Goal: Navigation & Orientation: Find specific page/section

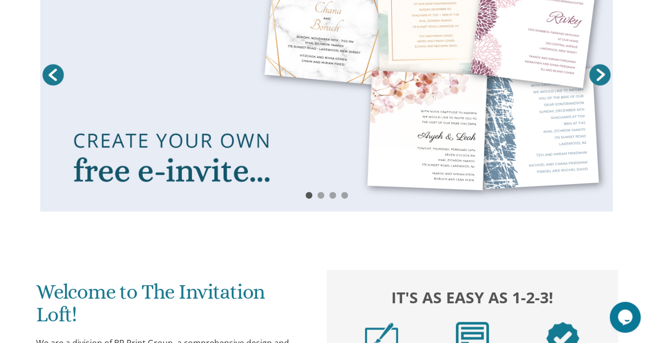
scroll to position [220, 0]
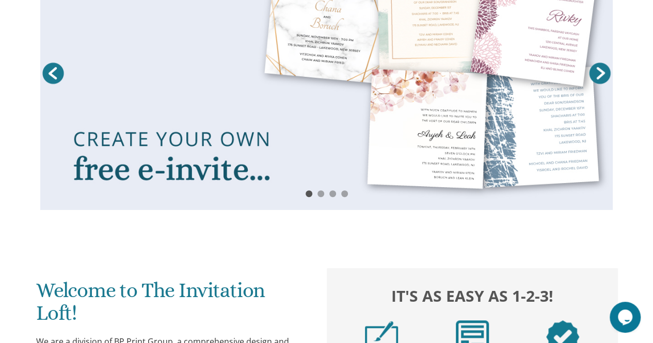
click at [167, 128] on link at bounding box center [326, 74] width 572 height 272
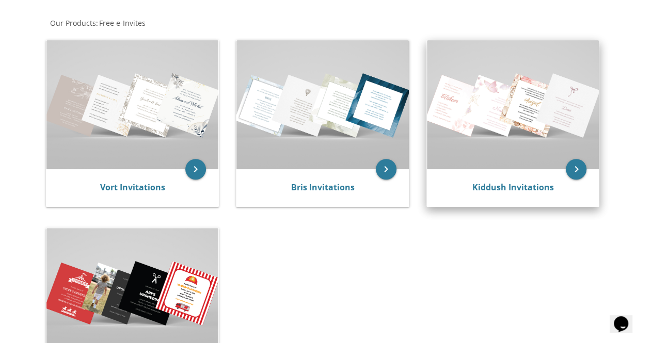
scroll to position [190, 0]
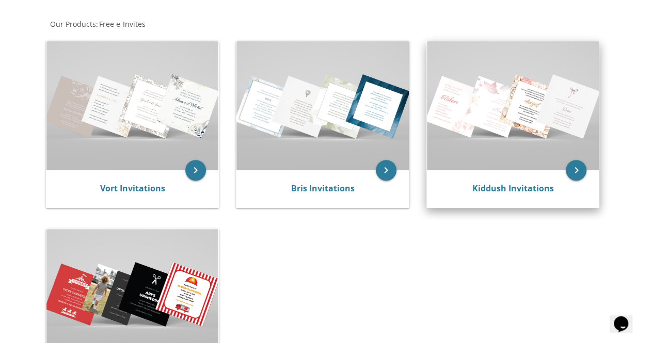
click at [509, 155] on img at bounding box center [513, 105] width 172 height 129
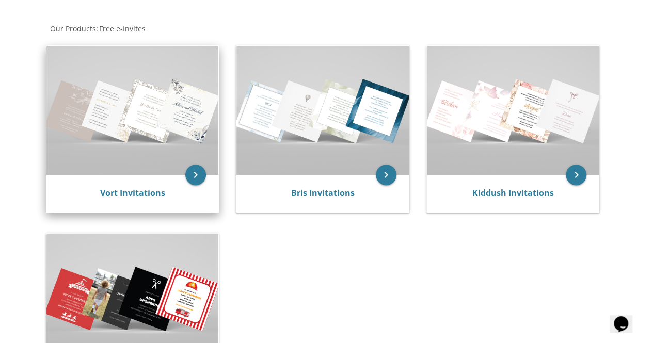
scroll to position [167, 0]
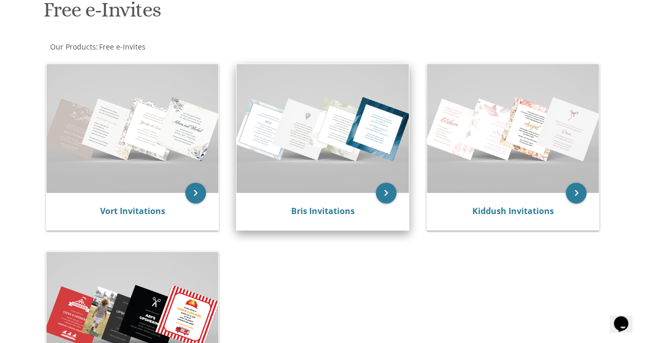
click at [281, 184] on img at bounding box center [322, 128] width 172 height 129
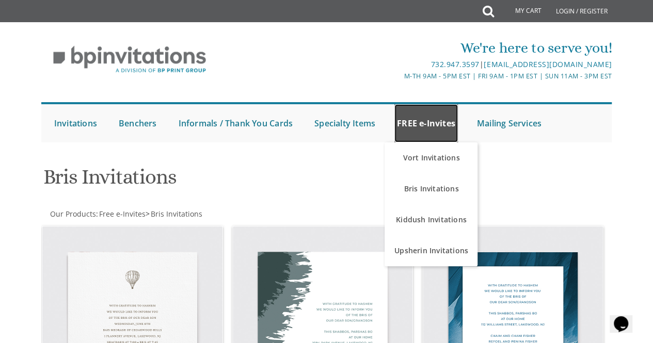
click at [434, 132] on link "FREE e-Invites" at bounding box center [425, 123] width 63 height 38
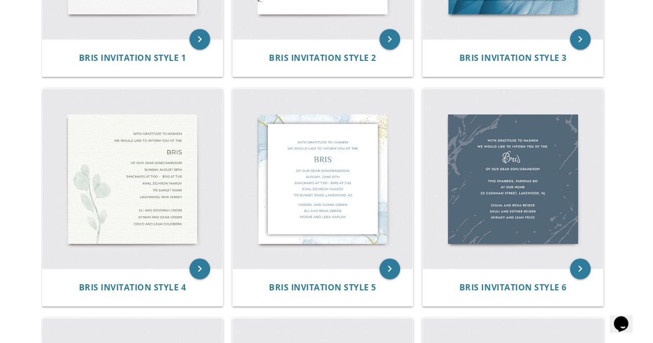
scroll to position [367, 0]
